Goal: Task Accomplishment & Management: Manage account settings

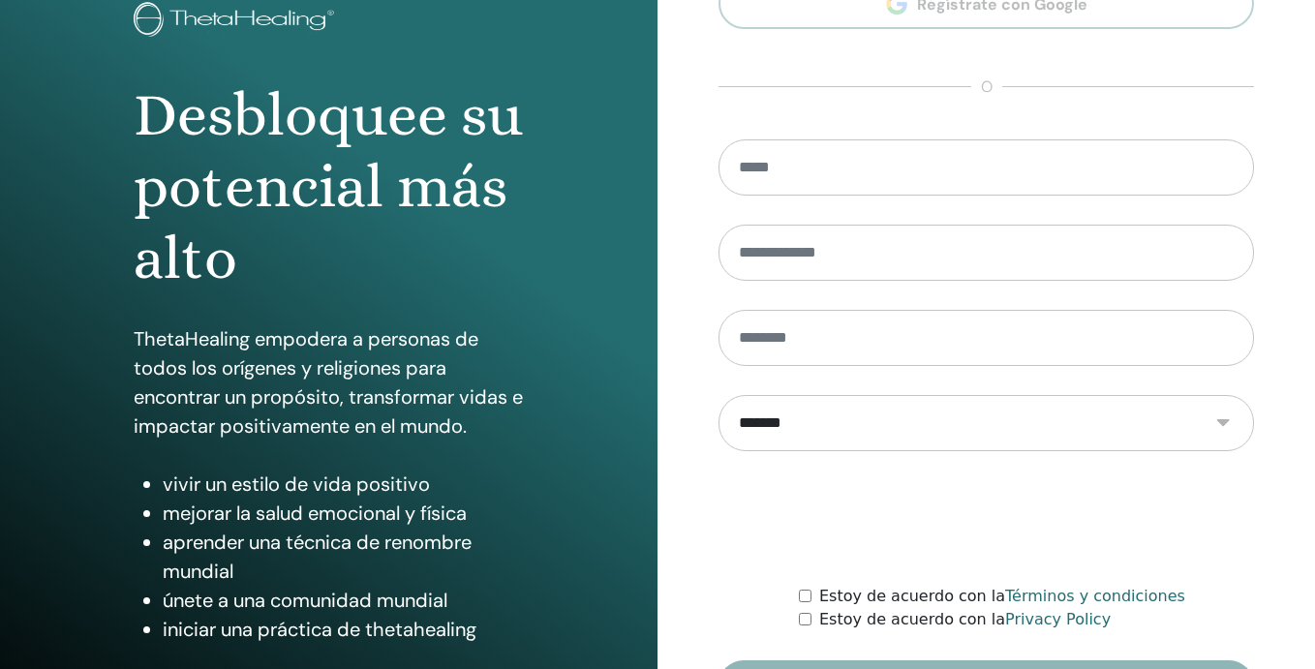
scroll to position [260, 0]
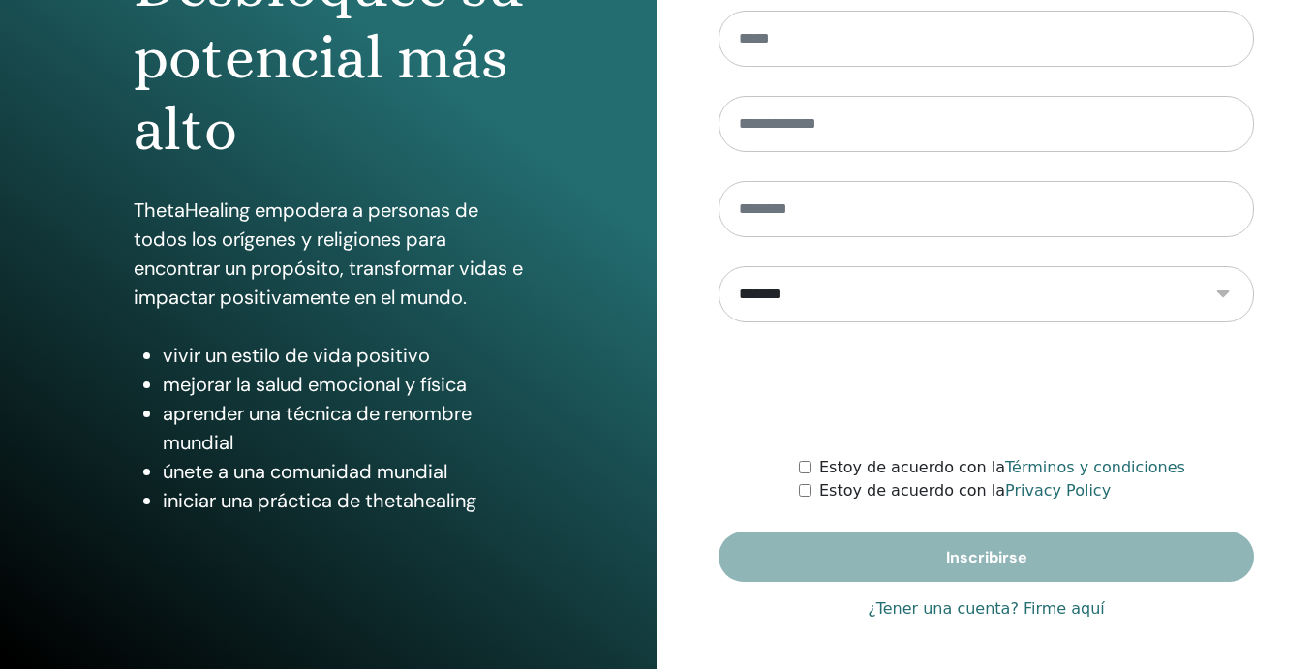
click at [959, 613] on link "¿Tener una cuenta? Firme aquí" at bounding box center [985, 608] width 237 height 23
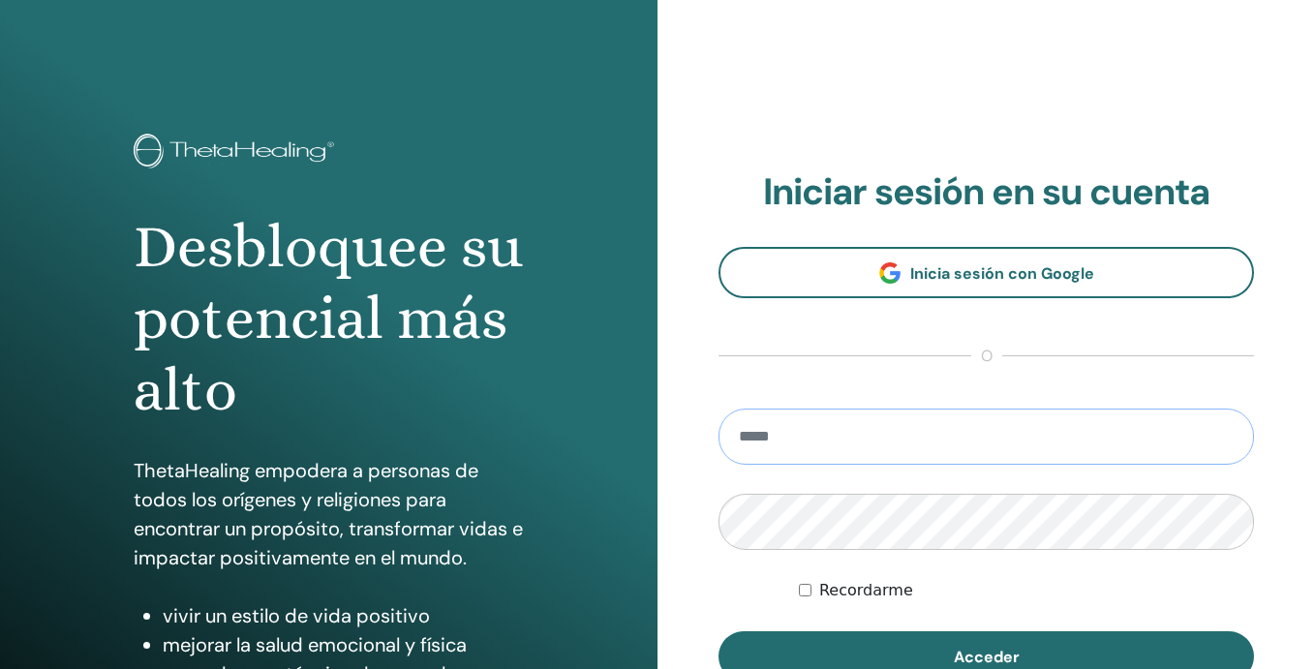
click at [796, 435] on input "email" at bounding box center [985, 436] width 535 height 56
type input "**********"
click at [768, 563] on form "**********" at bounding box center [985, 544] width 535 height 273
click at [718, 631] on button "Acceder" at bounding box center [985, 656] width 535 height 50
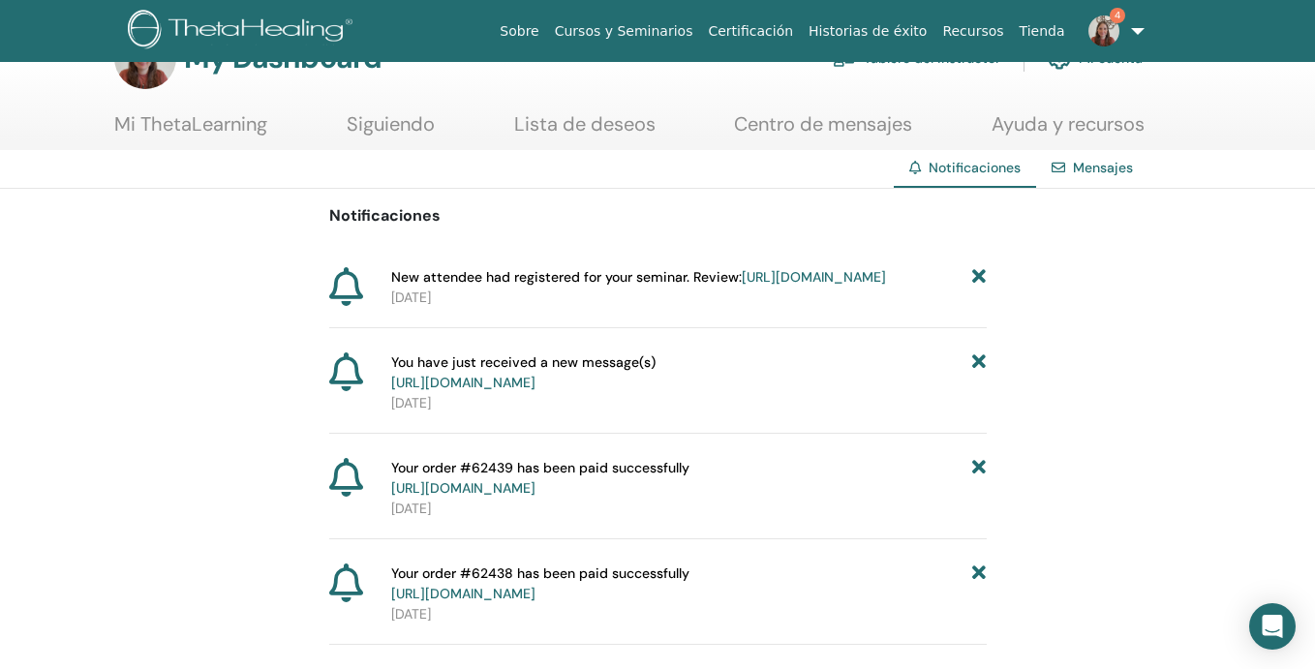
scroll to position [63, 0]
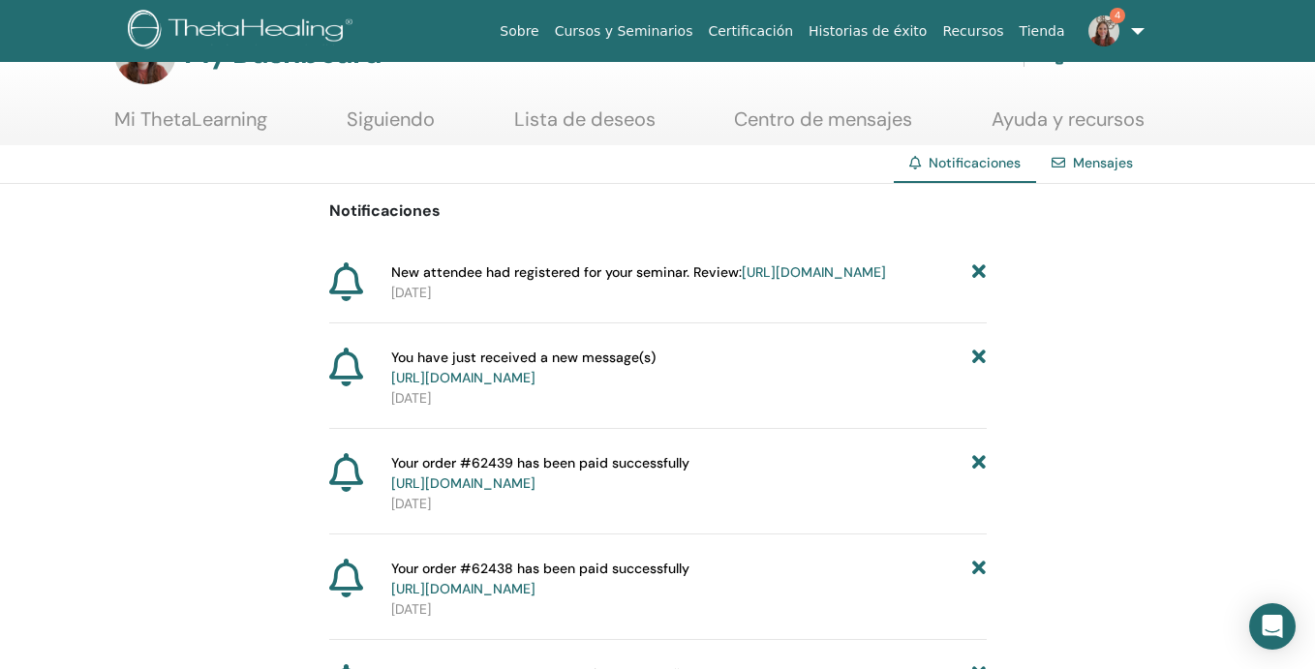
click at [796, 281] on link "https://member.thetahealing.com/instructor/seminar/375506/attendees" at bounding box center [813, 271] width 144 height 17
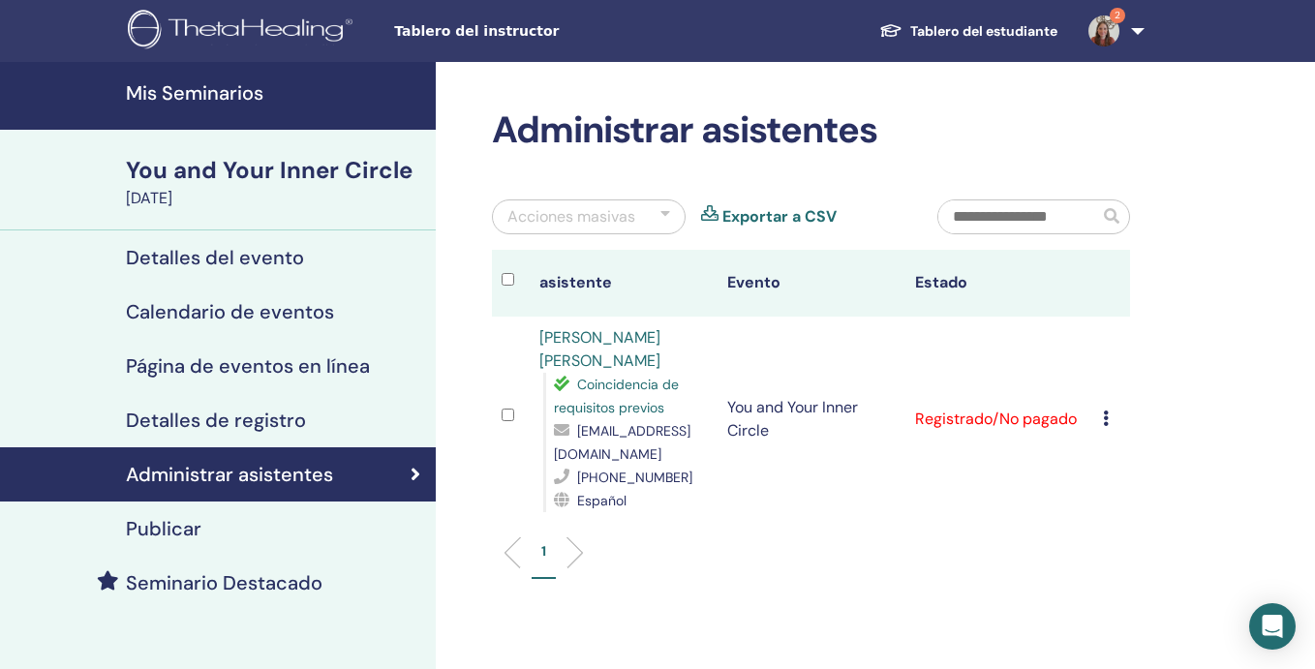
click at [270, 95] on h4 "Mis Seminarios" at bounding box center [275, 92] width 298 height 23
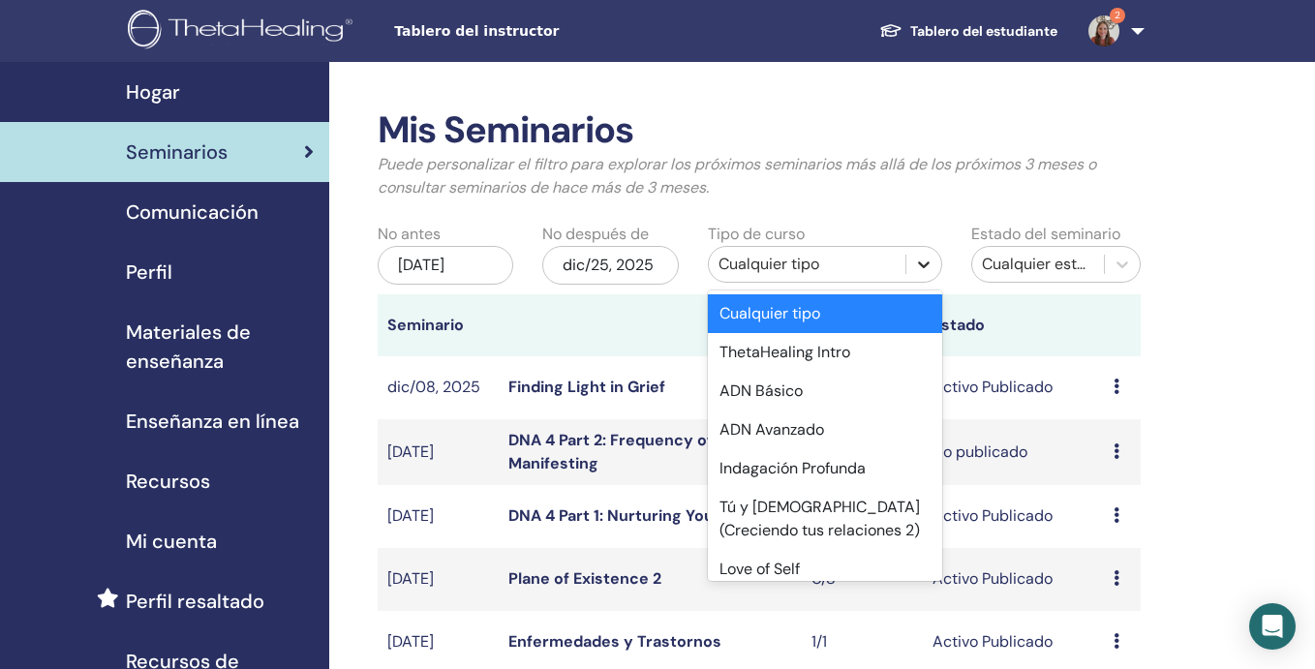
click at [937, 276] on div at bounding box center [923, 264] width 35 height 35
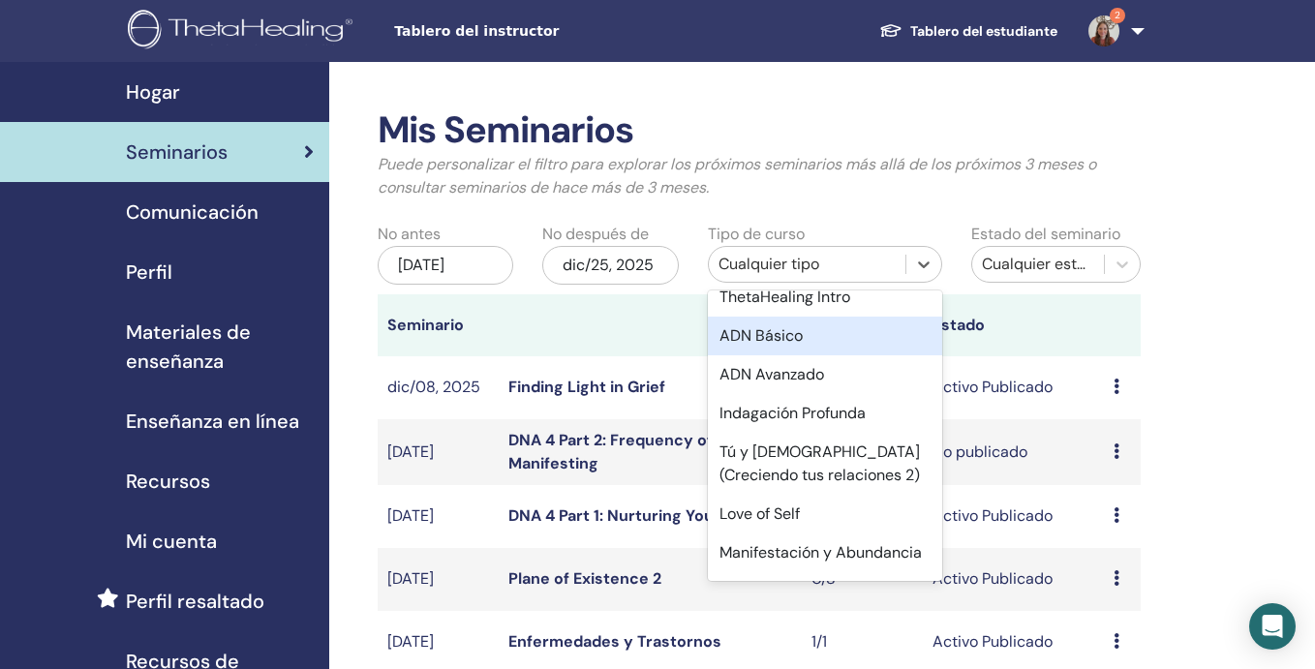
scroll to position [43, 0]
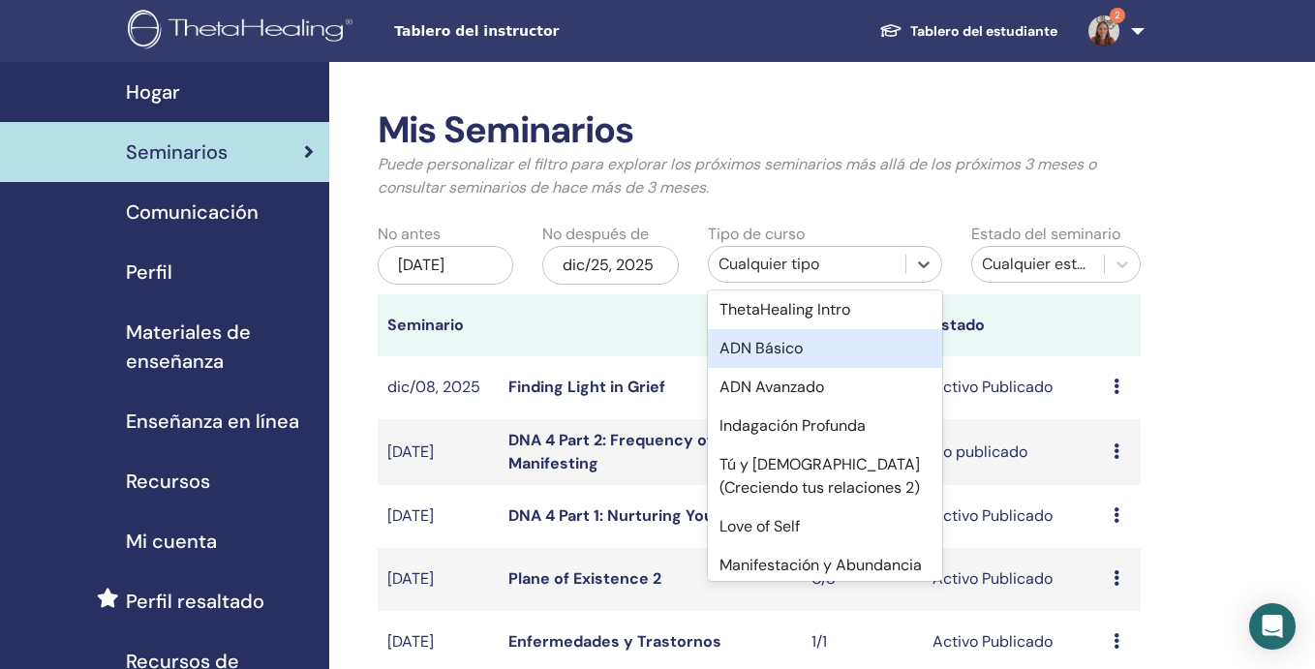
click at [830, 350] on div "ADN Básico" at bounding box center [825, 348] width 235 height 39
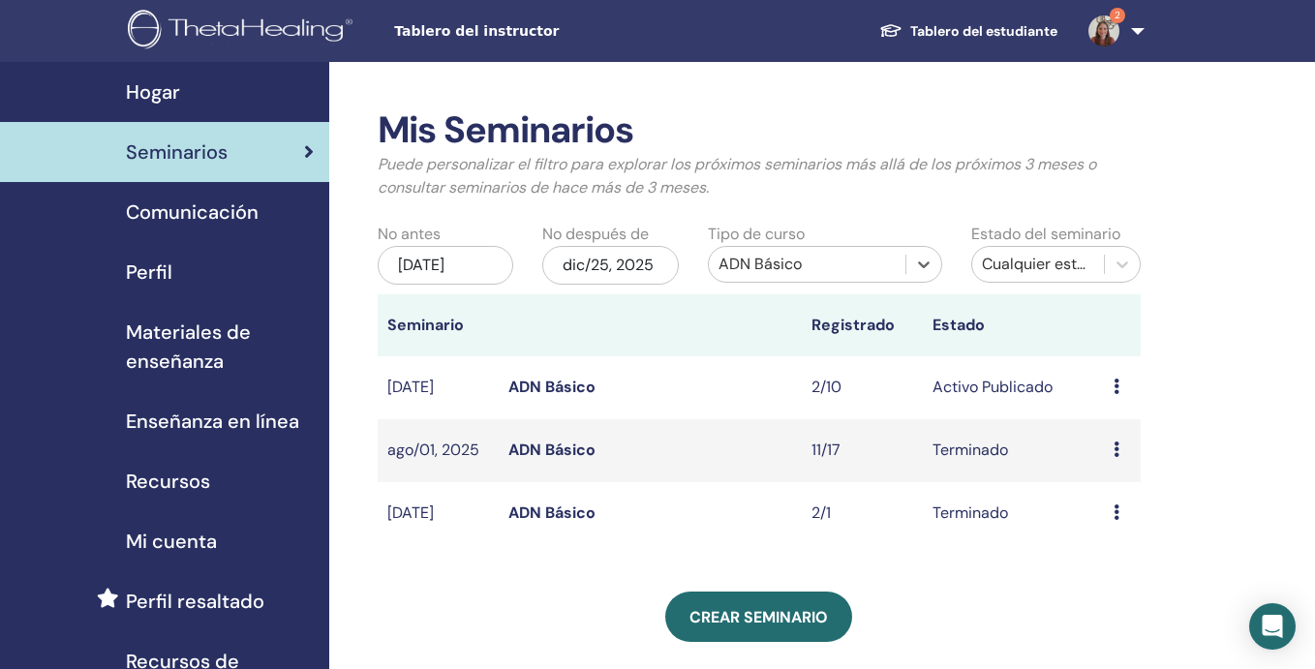
click at [1117, 388] on icon at bounding box center [1116, 385] width 6 height 15
click at [1117, 433] on link "Editar" at bounding box center [1102, 433] width 43 height 20
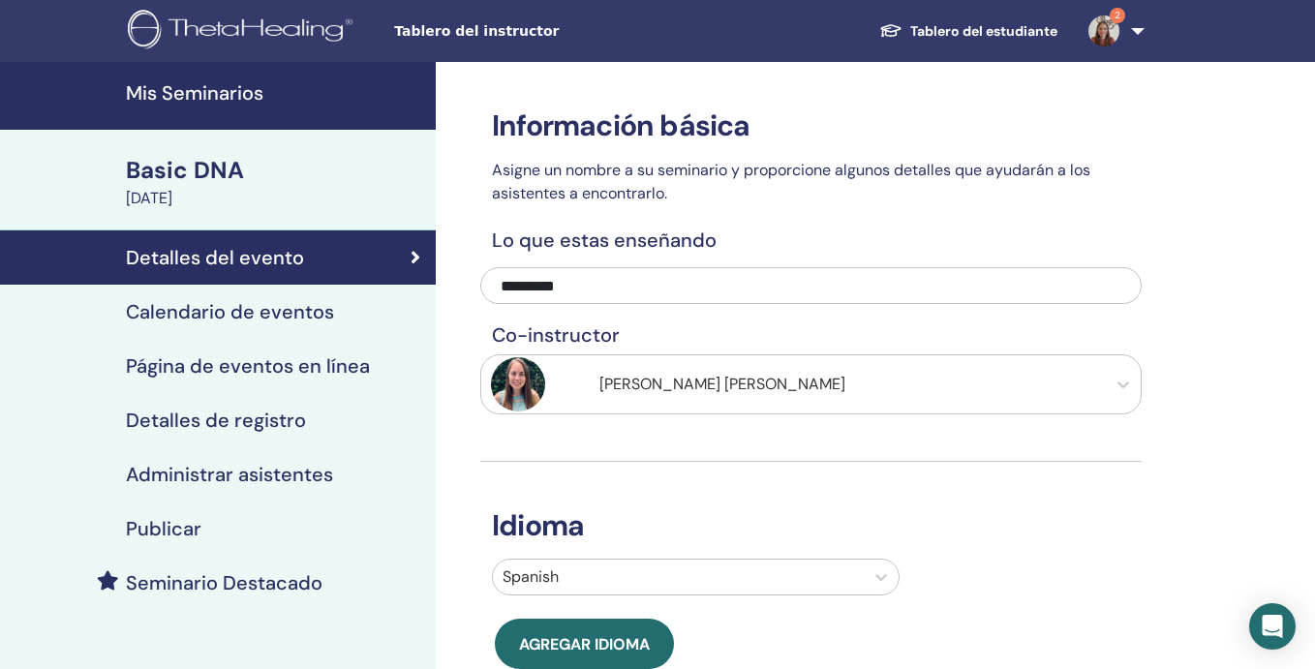
click at [321, 318] on h4 "Calendario de eventos" at bounding box center [230, 311] width 208 height 23
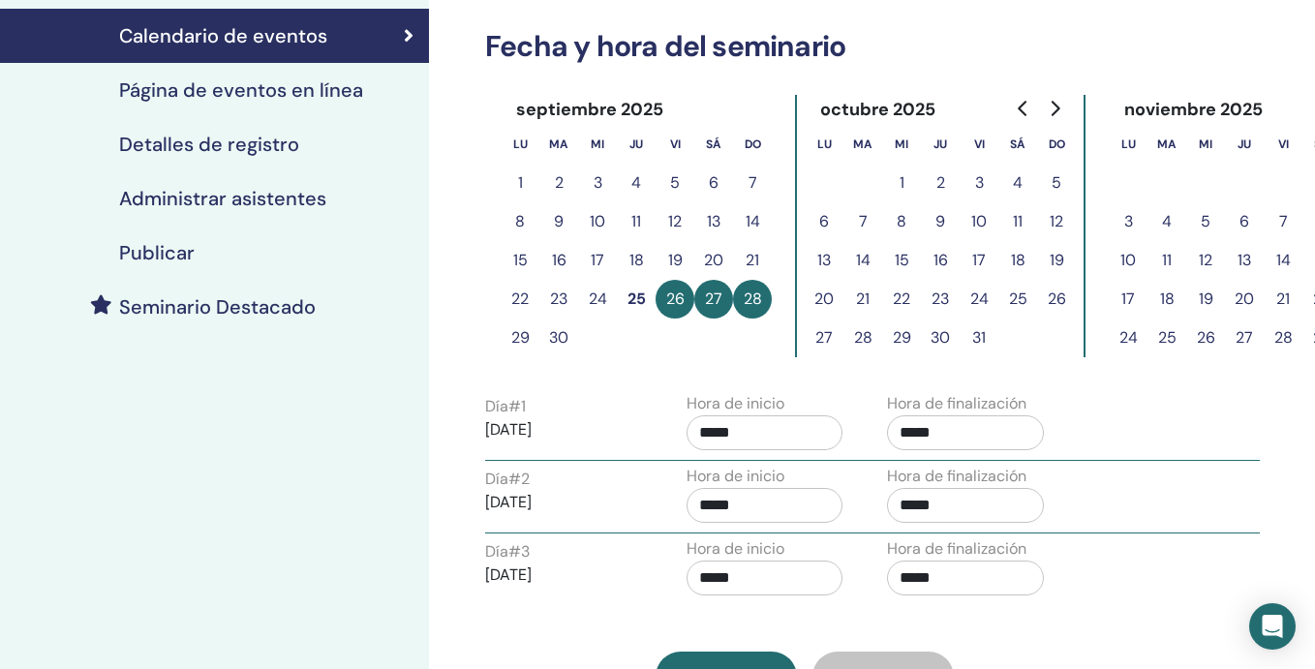
scroll to position [252, 7]
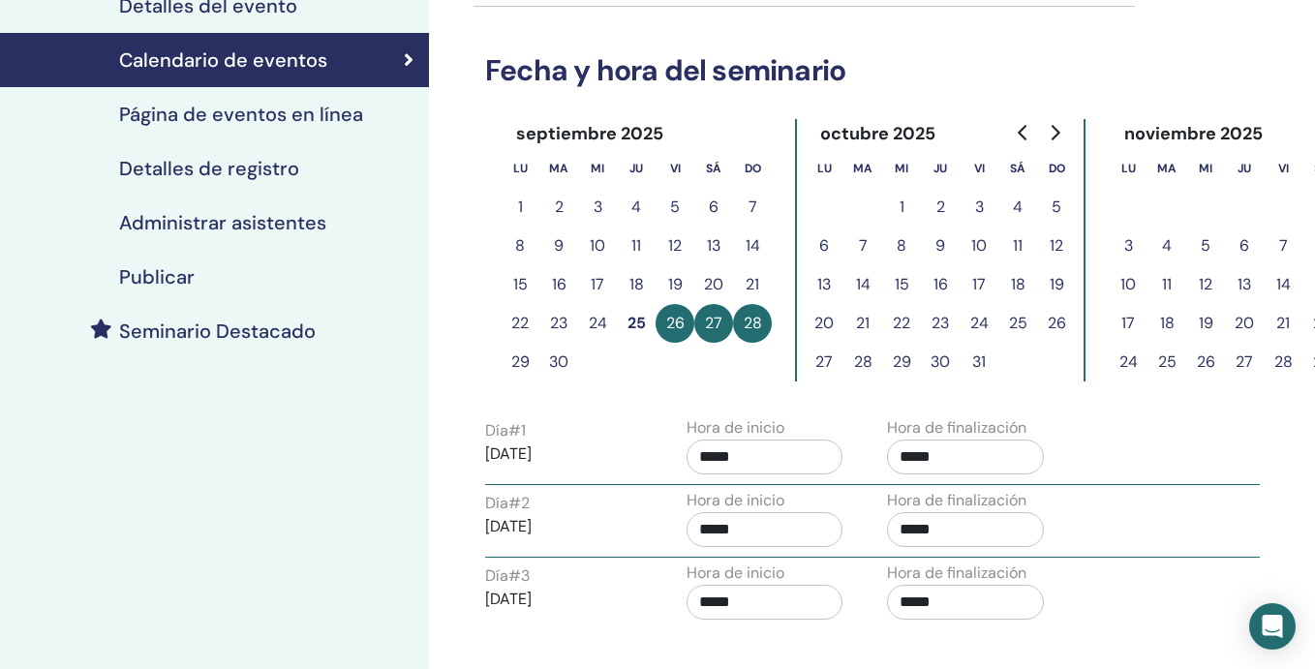
click at [346, 220] on div "Administrar asistentes" at bounding box center [211, 222] width 405 height 23
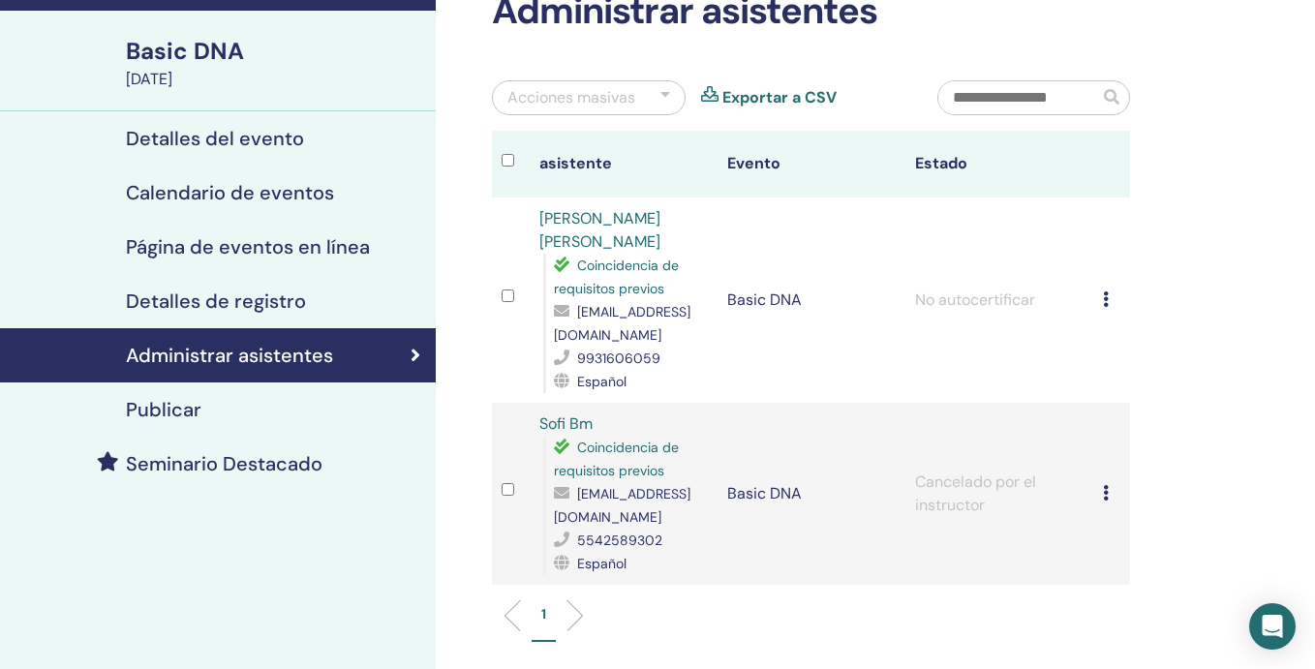
scroll to position [116, 0]
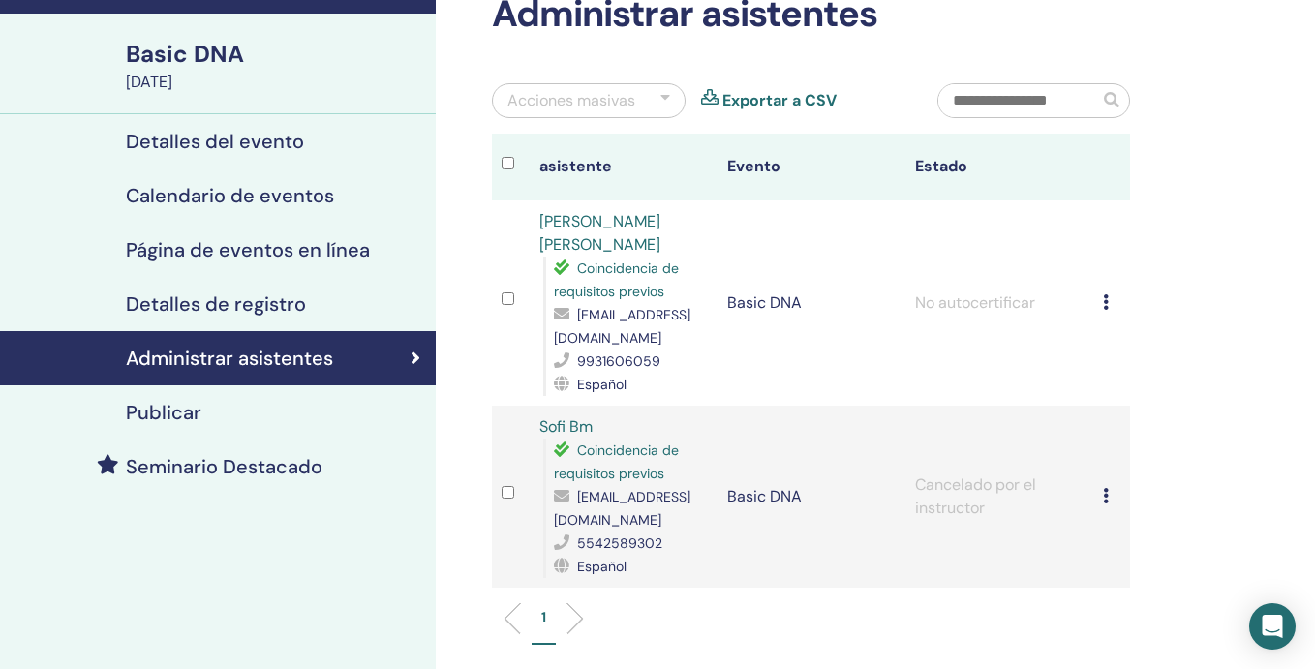
click at [1104, 294] on icon at bounding box center [1106, 301] width 6 height 15
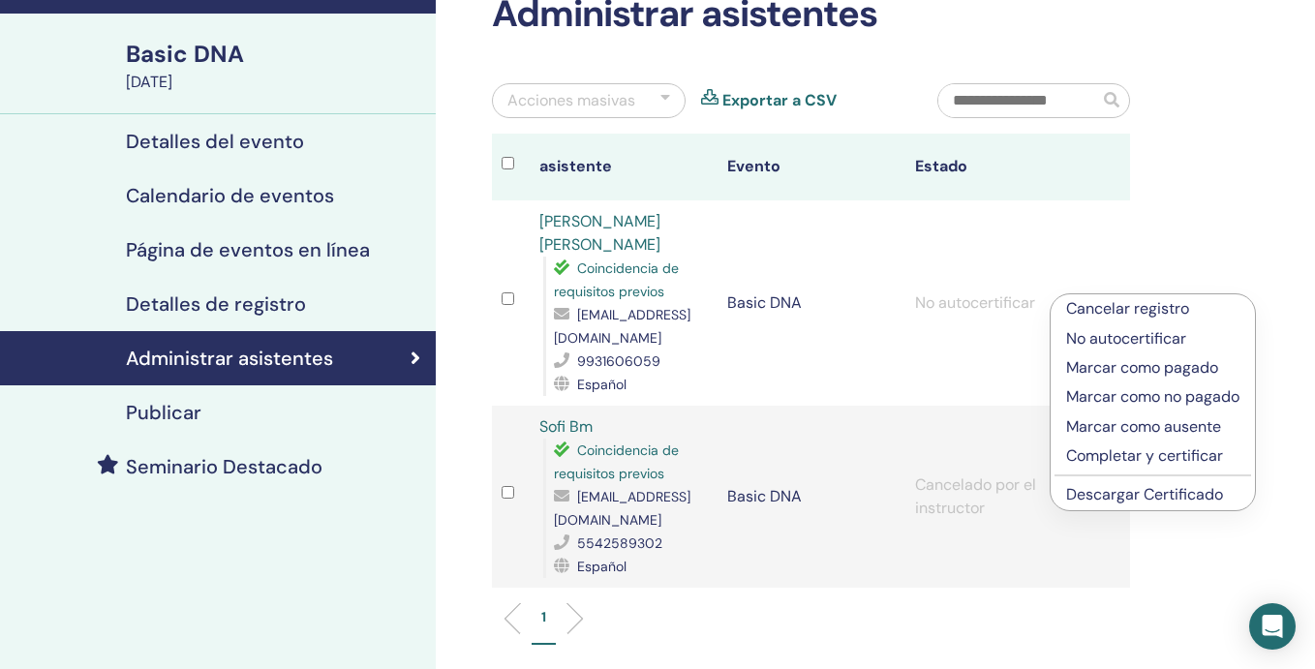
click at [1115, 309] on p "Cancelar registro" at bounding box center [1152, 308] width 173 height 23
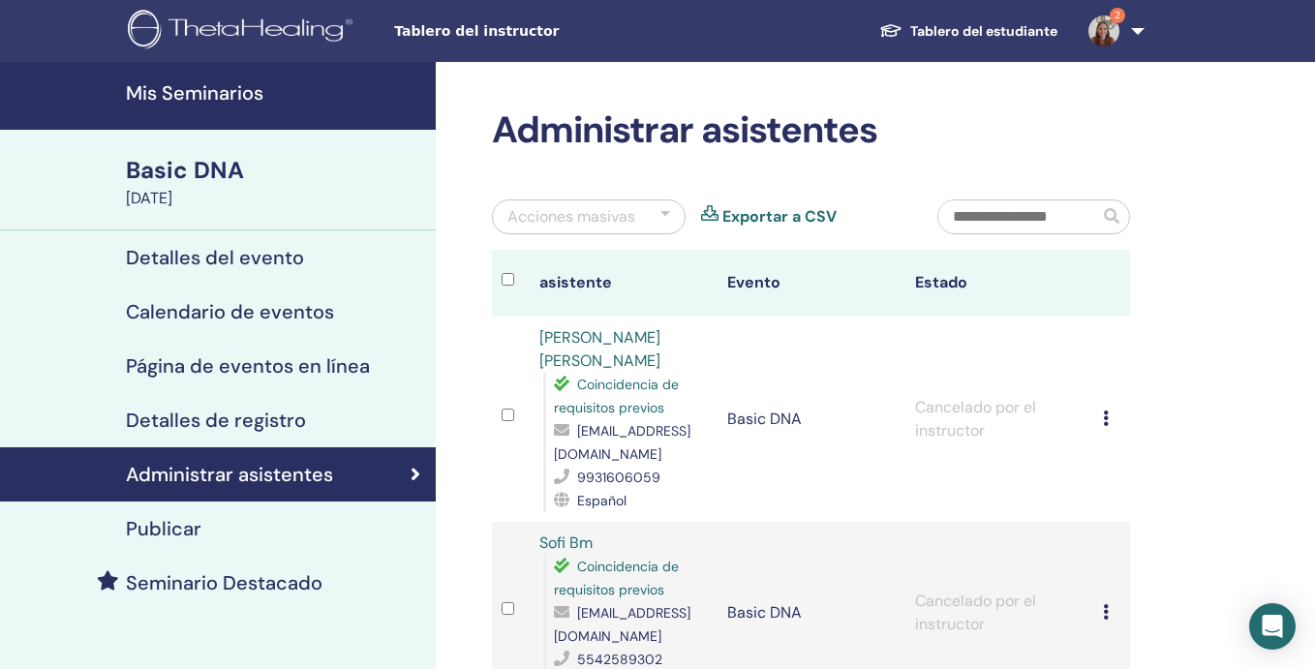
click at [338, 524] on div "Publicar" at bounding box center [217, 528] width 405 height 23
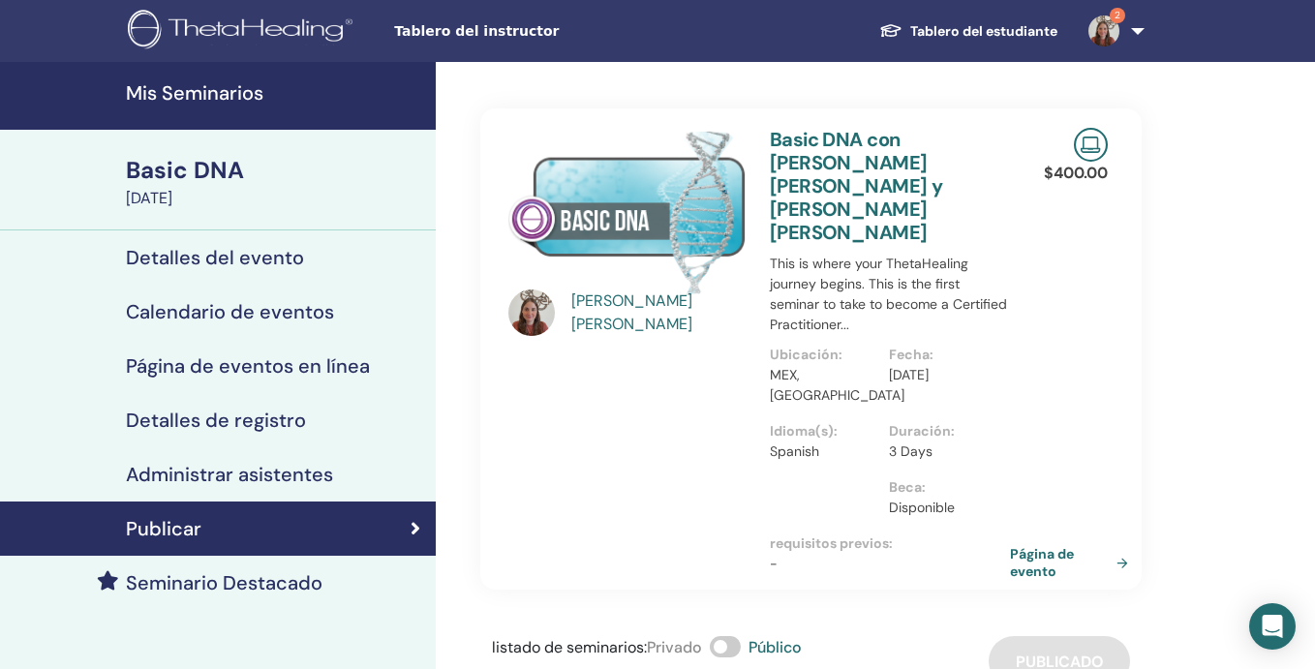
click at [1035, 545] on link "Página de evento" at bounding box center [1073, 562] width 126 height 35
